Goal: Transaction & Acquisition: Purchase product/service

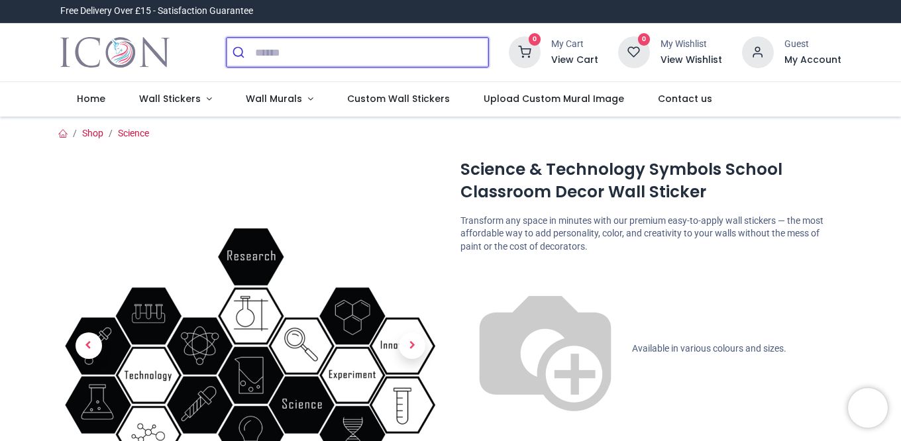
click at [301, 45] on input "search" at bounding box center [371, 52] width 233 height 29
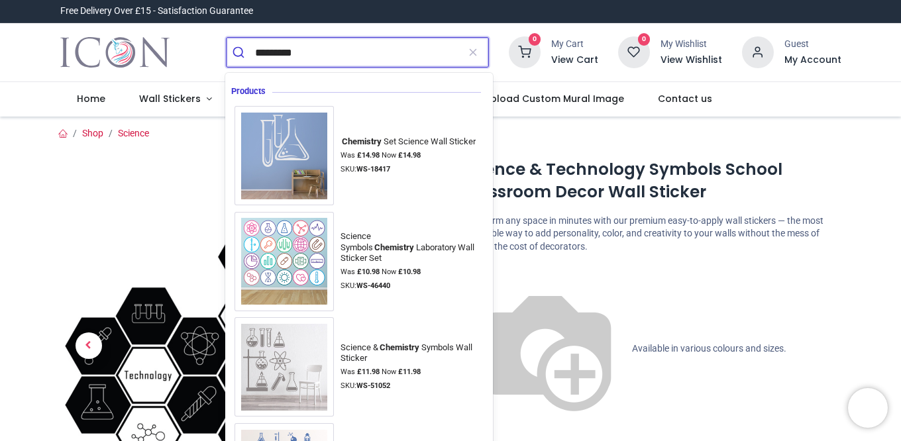
type input "*********"
click at [226, 38] on button "submit" at bounding box center [240, 52] width 28 height 29
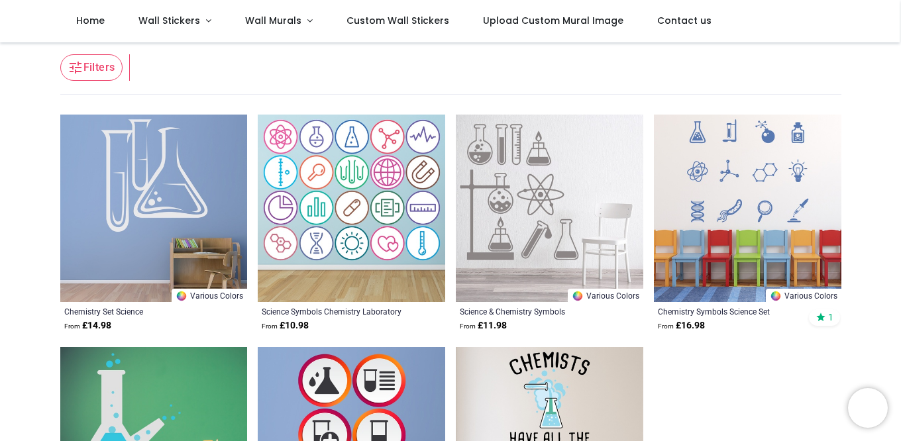
scroll to position [86, 0]
